Goal: Transaction & Acquisition: Obtain resource

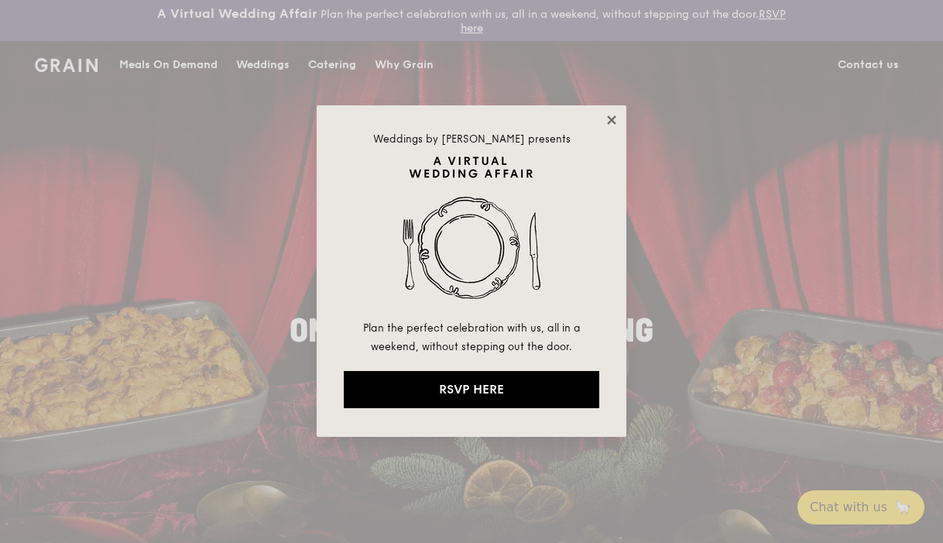
click at [609, 120] on icon at bounding box center [612, 120] width 14 height 14
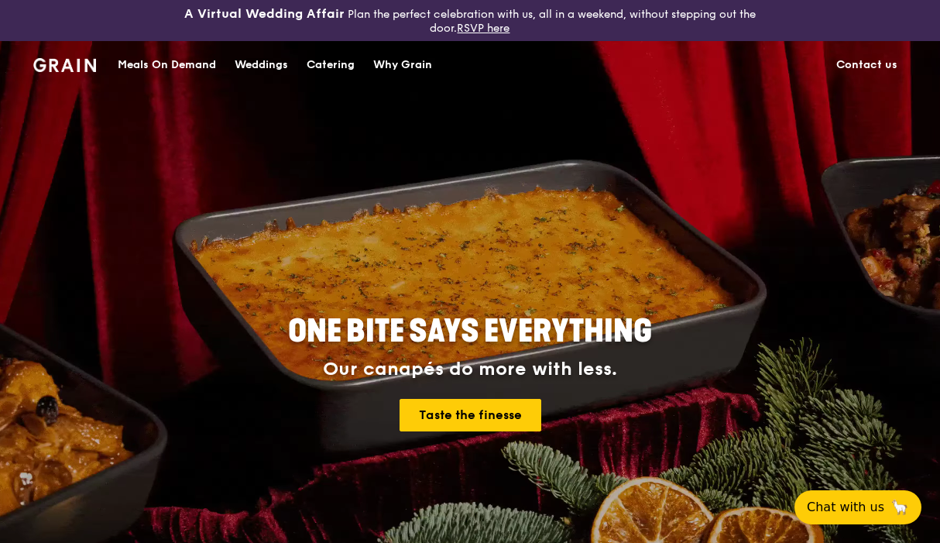
click at [316, 63] on div "Catering" at bounding box center [331, 65] width 48 height 46
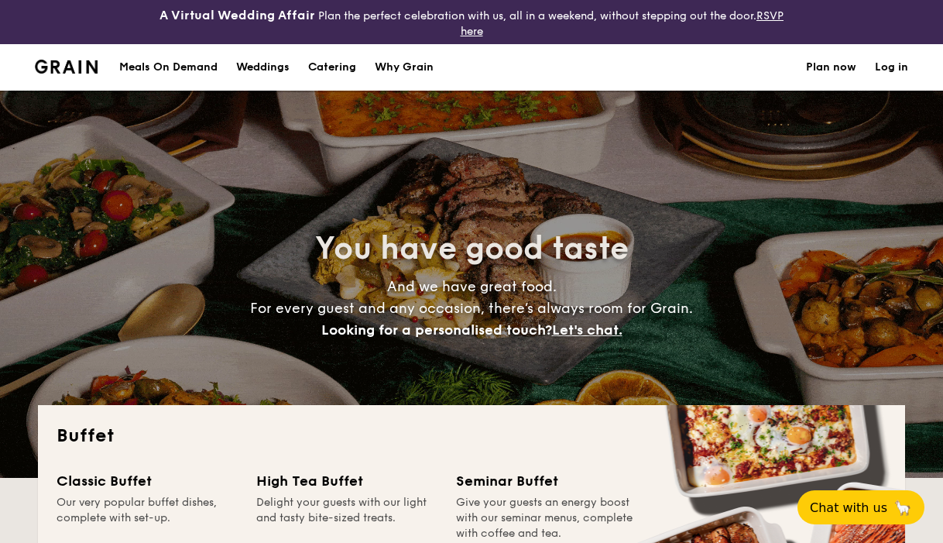
select select
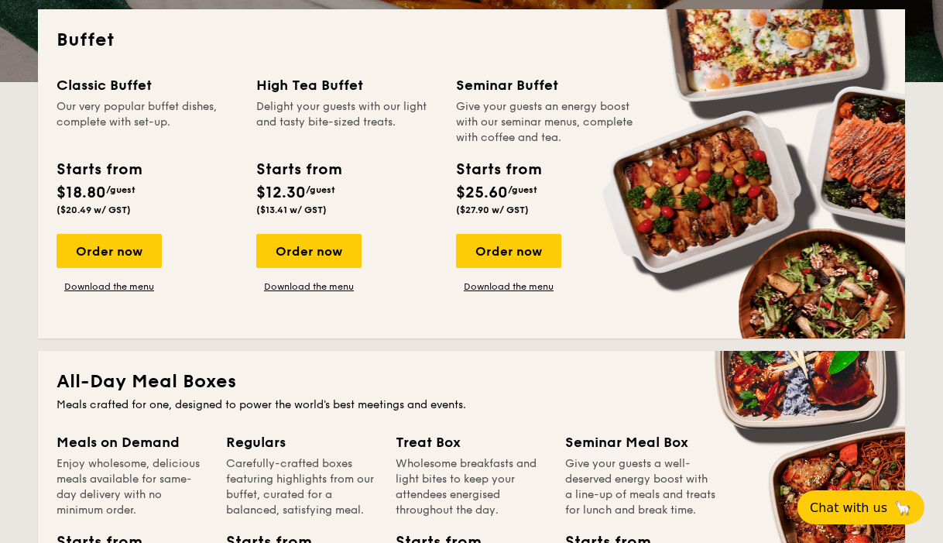
scroll to position [399, 0]
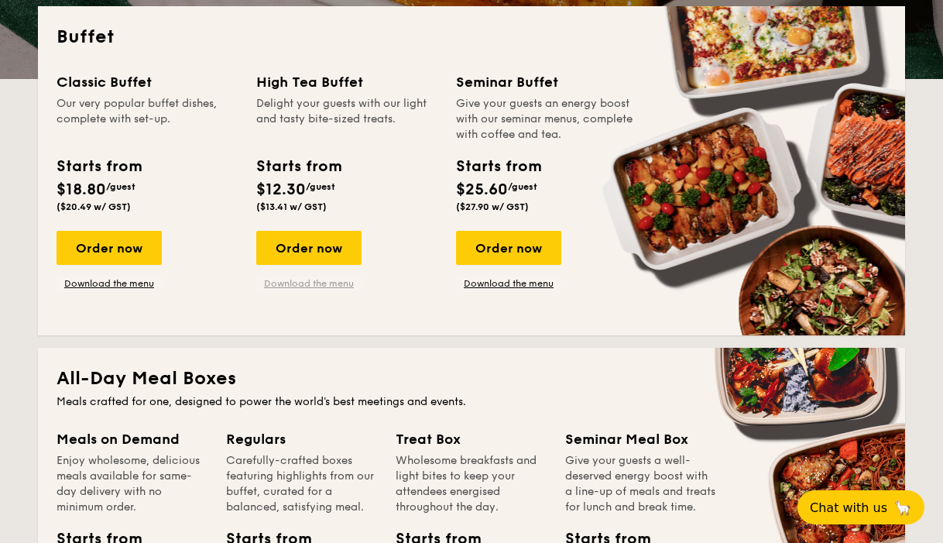
click at [304, 283] on link "Download the menu" at bounding box center [308, 283] width 105 height 12
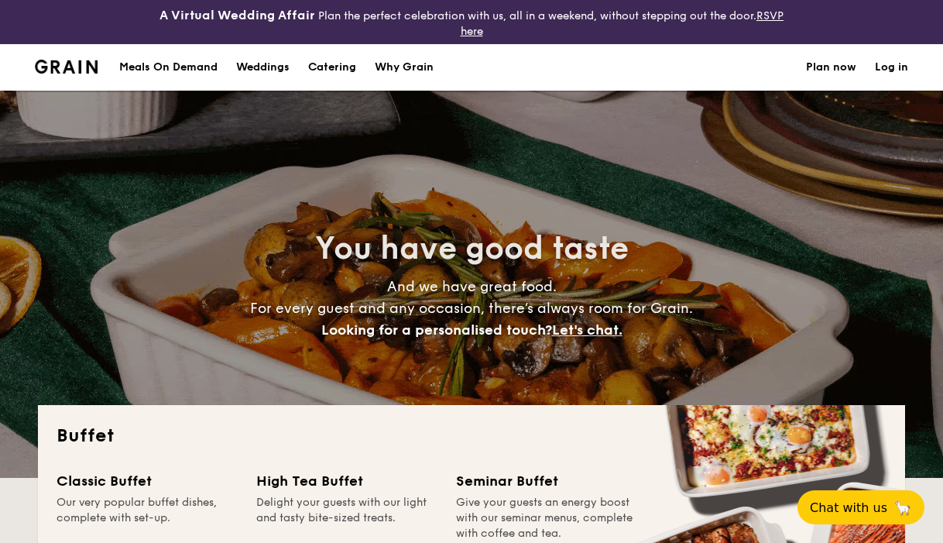
scroll to position [0, 0]
click at [333, 70] on h1 "Catering" at bounding box center [332, 67] width 48 height 46
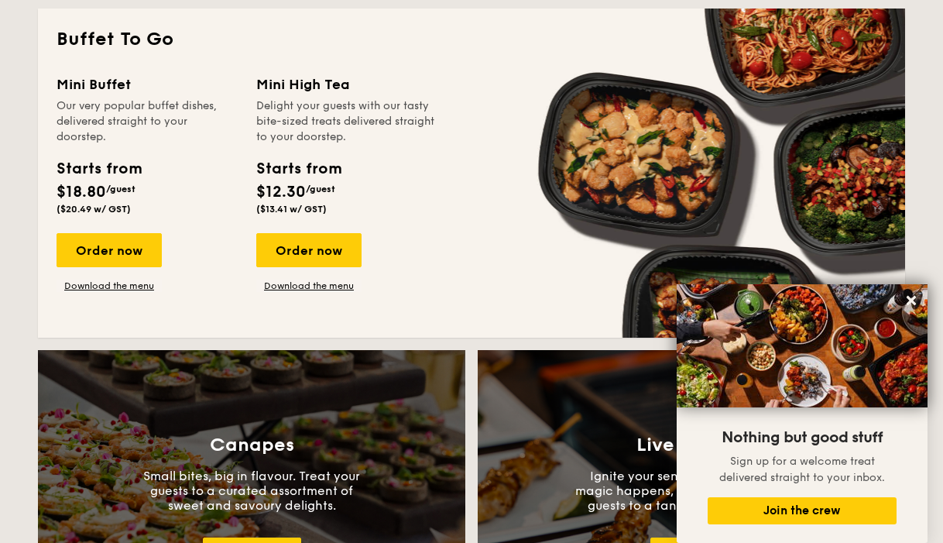
scroll to position [1081, 0]
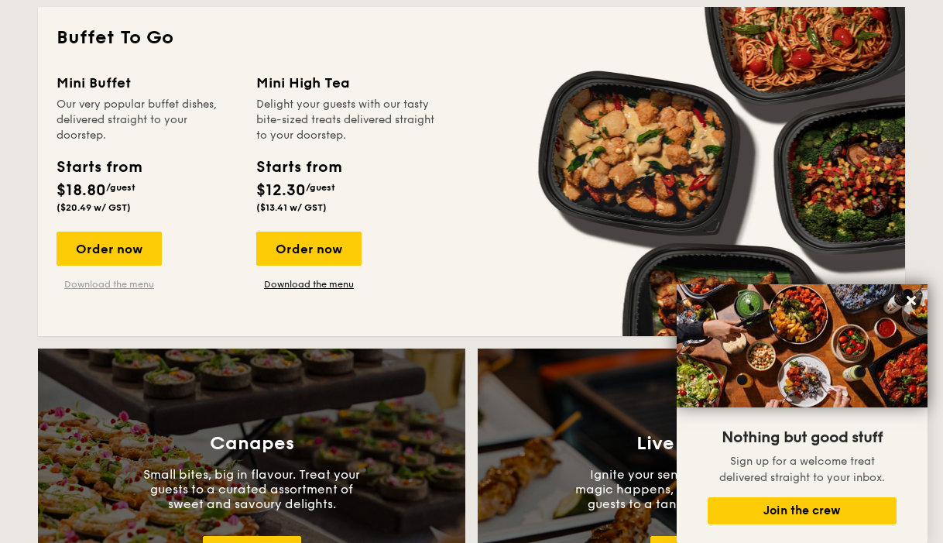
click at [132, 284] on link "Download the menu" at bounding box center [109, 284] width 105 height 12
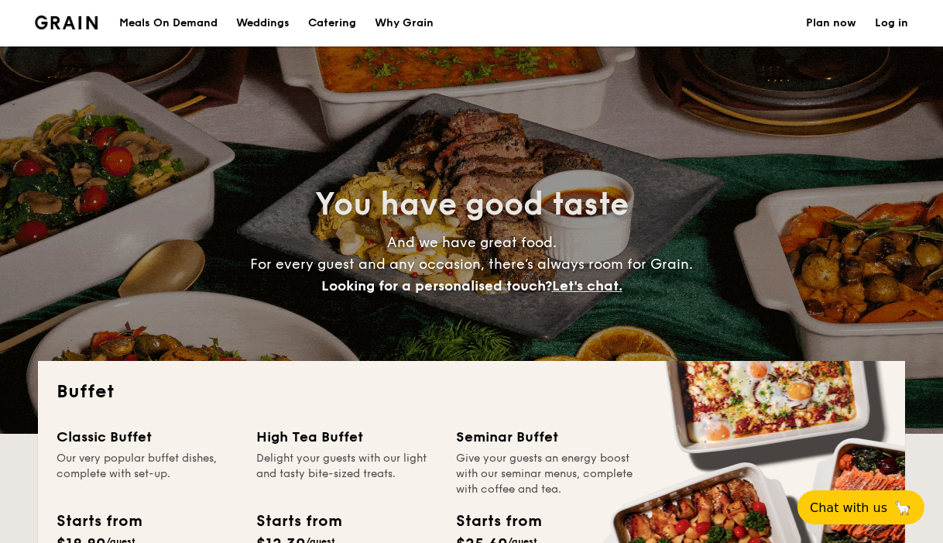
select select
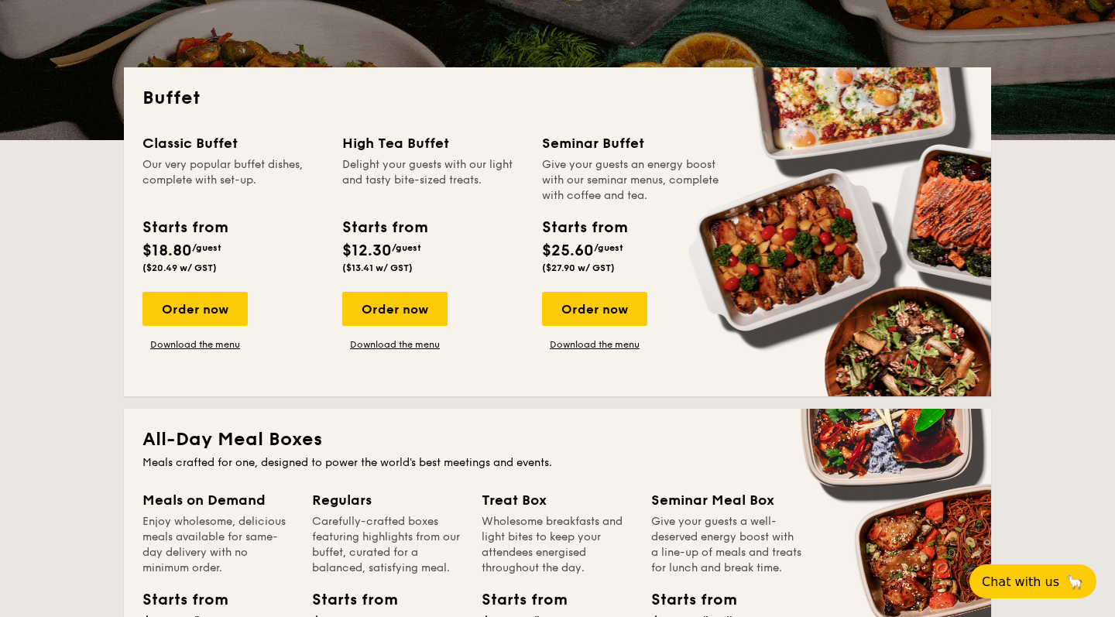
scroll to position [184, 0]
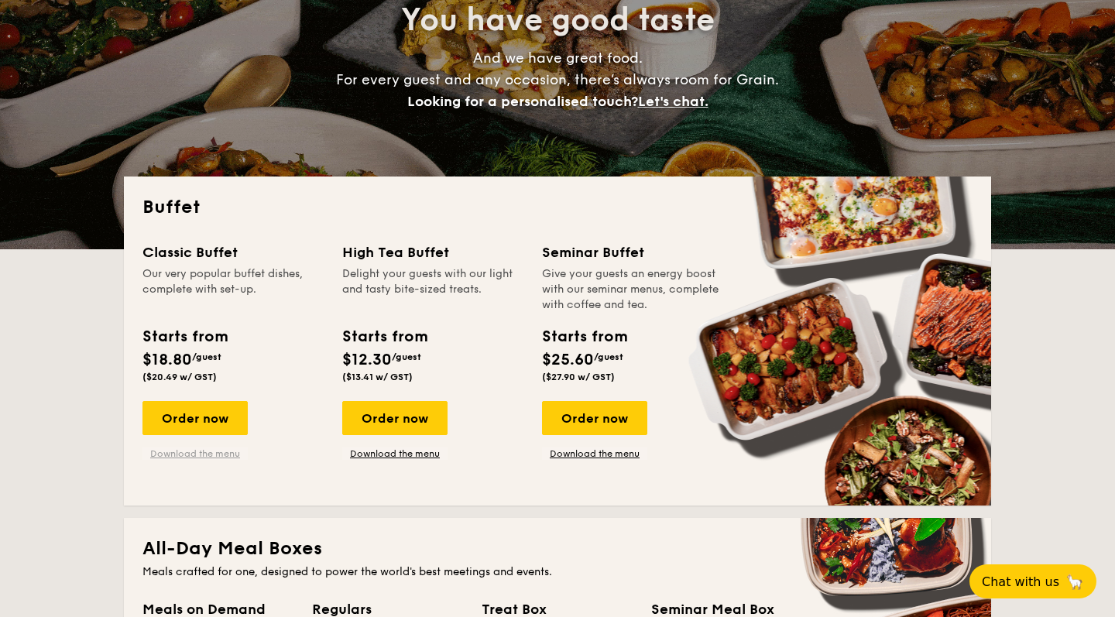
click at [190, 457] on link "Download the menu" at bounding box center [194, 453] width 105 height 12
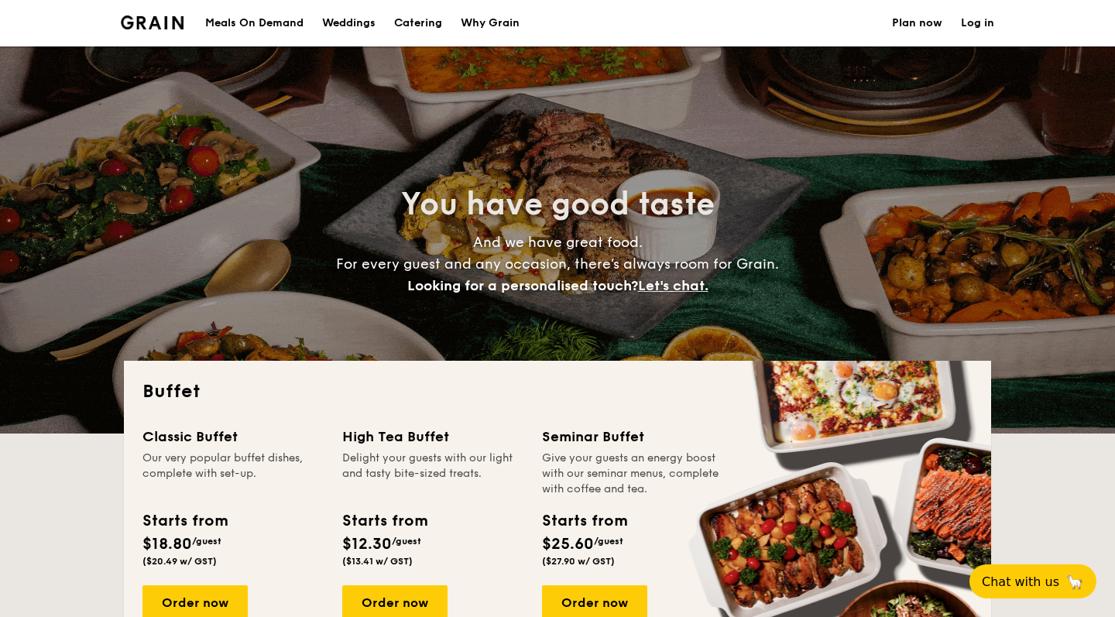
scroll to position [0, 0]
click at [942, 26] on link "Log in" at bounding box center [977, 23] width 33 height 46
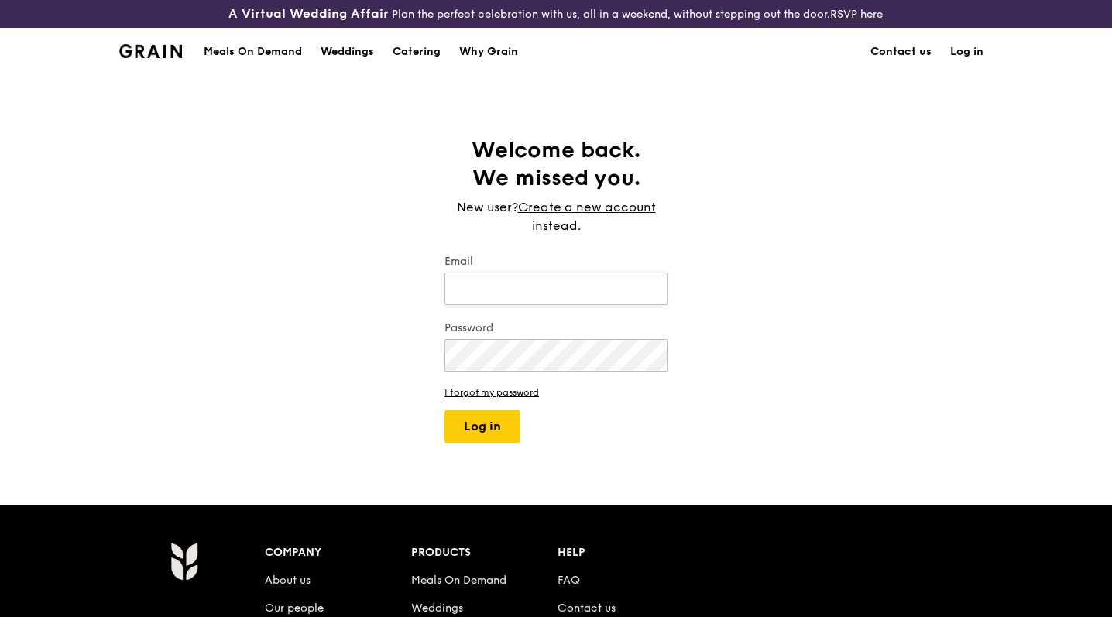
click at [575, 286] on input "Email" at bounding box center [555, 289] width 223 height 33
type input "a"
click at [612, 204] on link "Create a new account" at bounding box center [587, 207] width 138 height 19
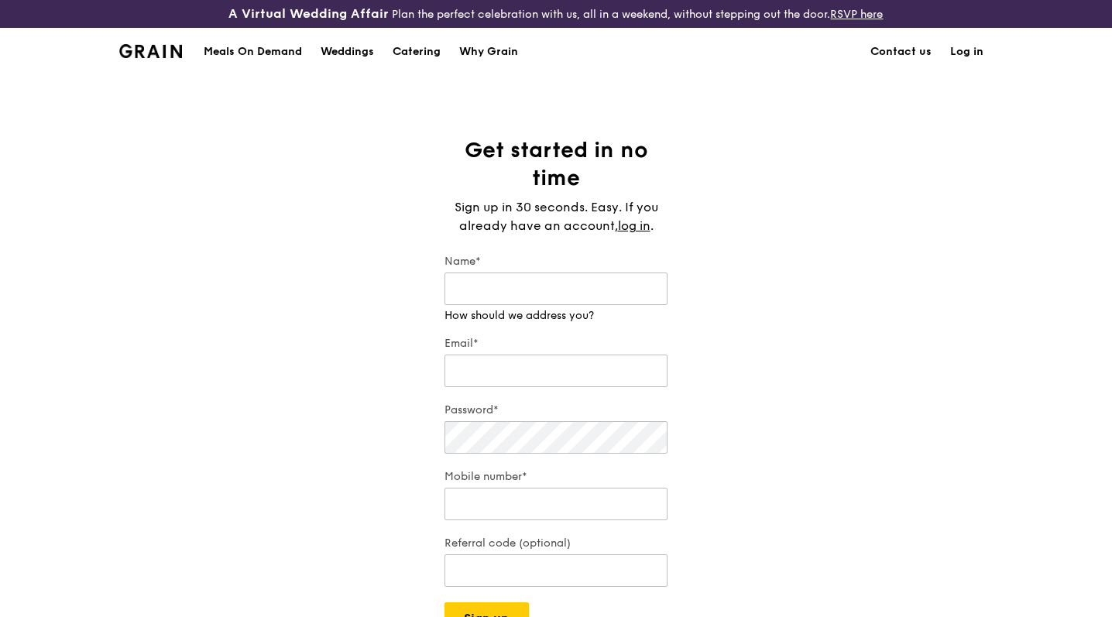
click at [424, 49] on div "Catering" at bounding box center [417, 52] width 48 height 46
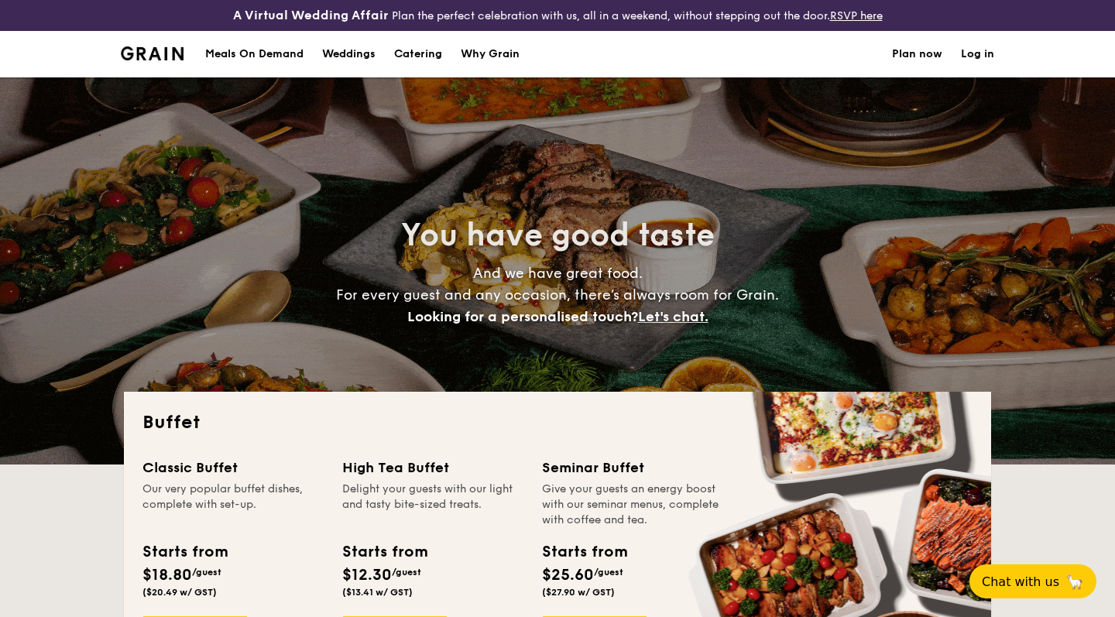
select select
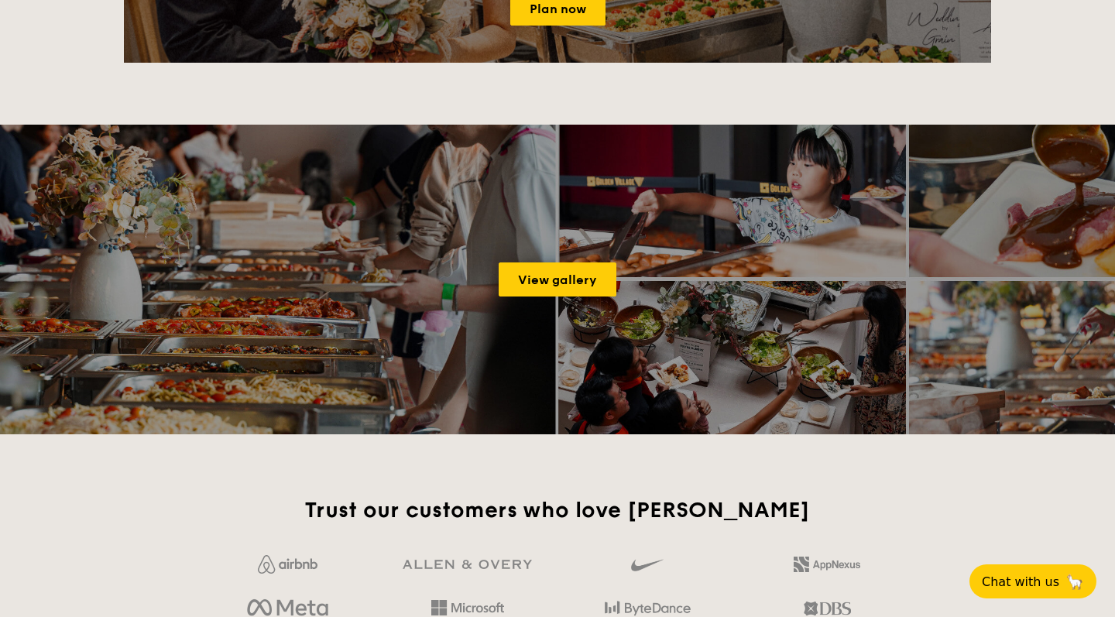
scroll to position [2004, 0]
